Goal: Task Accomplishment & Management: Use online tool/utility

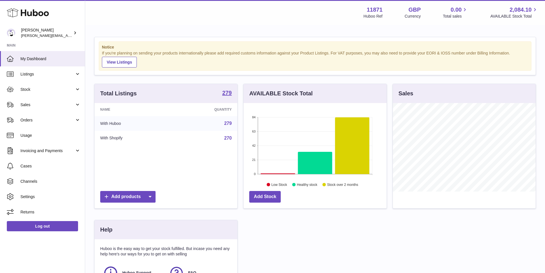
scroll to position [89, 143]
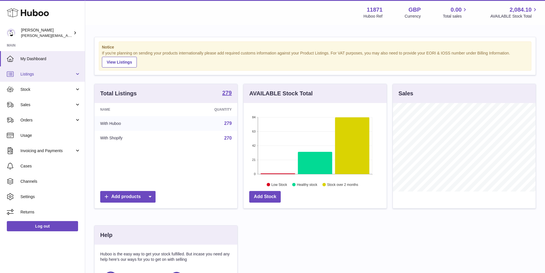
click at [54, 76] on span "Listings" at bounding box center [47, 74] width 54 height 5
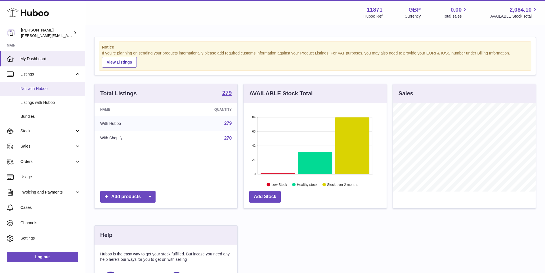
click at [51, 87] on span "Not with Huboo" at bounding box center [50, 88] width 60 height 5
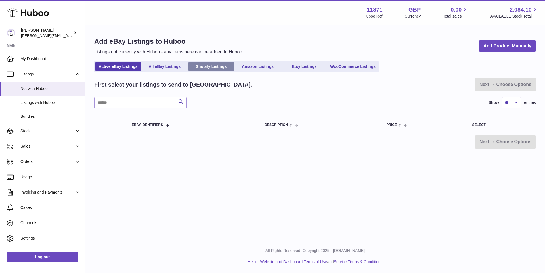
click at [217, 67] on link "Shopify Listings" at bounding box center [211, 66] width 45 height 9
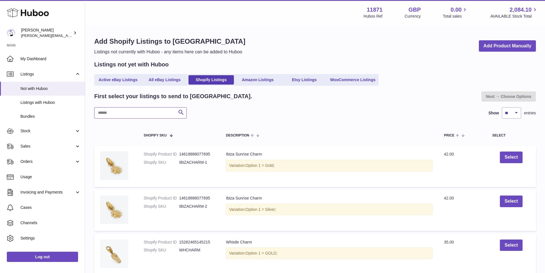
click at [133, 108] on input "text" at bounding box center [140, 112] width 93 height 11
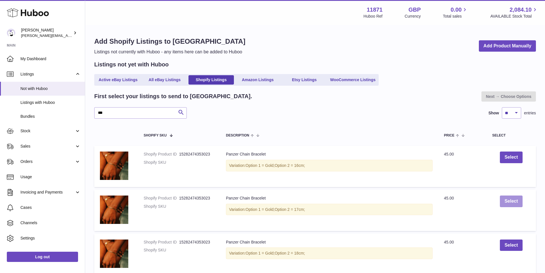
click at [513, 200] on button "Select" at bounding box center [511, 202] width 22 height 12
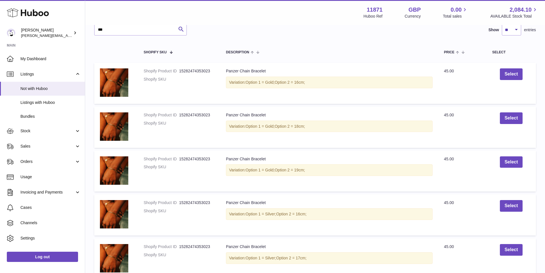
scroll to position [83, 0]
click at [511, 164] on button "Select" at bounding box center [511, 162] width 22 height 12
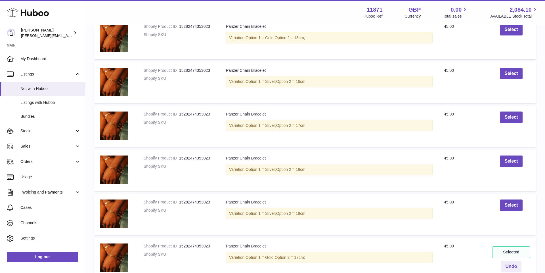
scroll to position [173, 0]
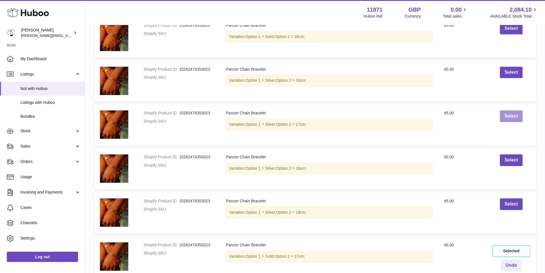
click at [510, 116] on button "Select" at bounding box center [511, 116] width 22 height 12
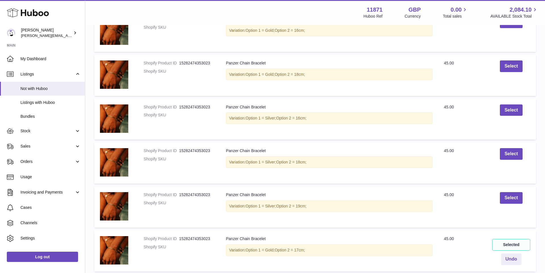
scroll to position [132, 0]
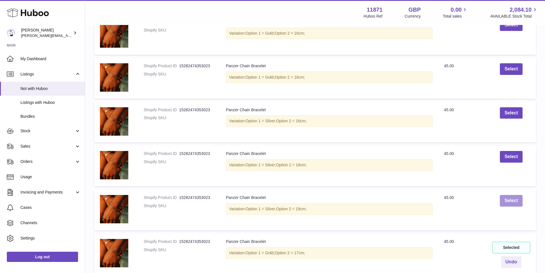
click at [510, 199] on button "Select" at bounding box center [511, 201] width 22 height 12
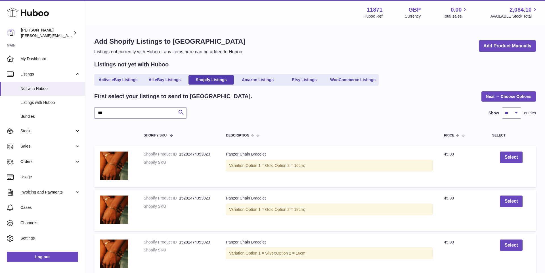
scroll to position [0, 0]
drag, startPoint x: 109, startPoint y: 112, endPoint x: 97, endPoint y: 112, distance: 12.5
click at [97, 112] on input "***" at bounding box center [140, 112] width 93 height 11
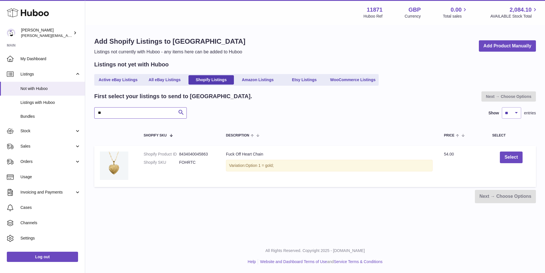
type input "*"
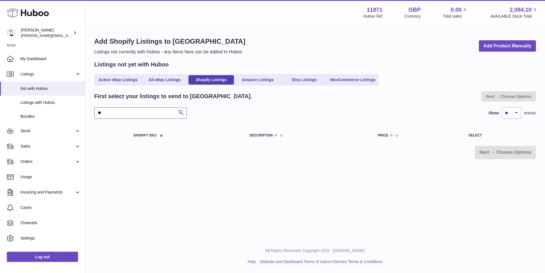
type input "*"
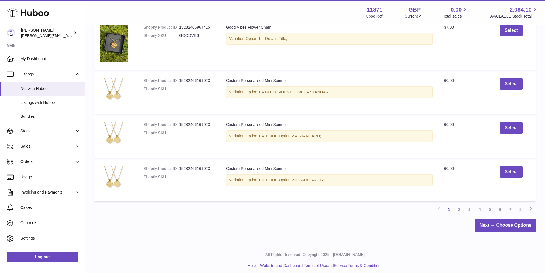
scroll to position [390, 0]
click at [504, 221] on link "Next → Choose Options" at bounding box center [505, 225] width 61 height 13
